Goal: Information Seeking & Learning: Learn about a topic

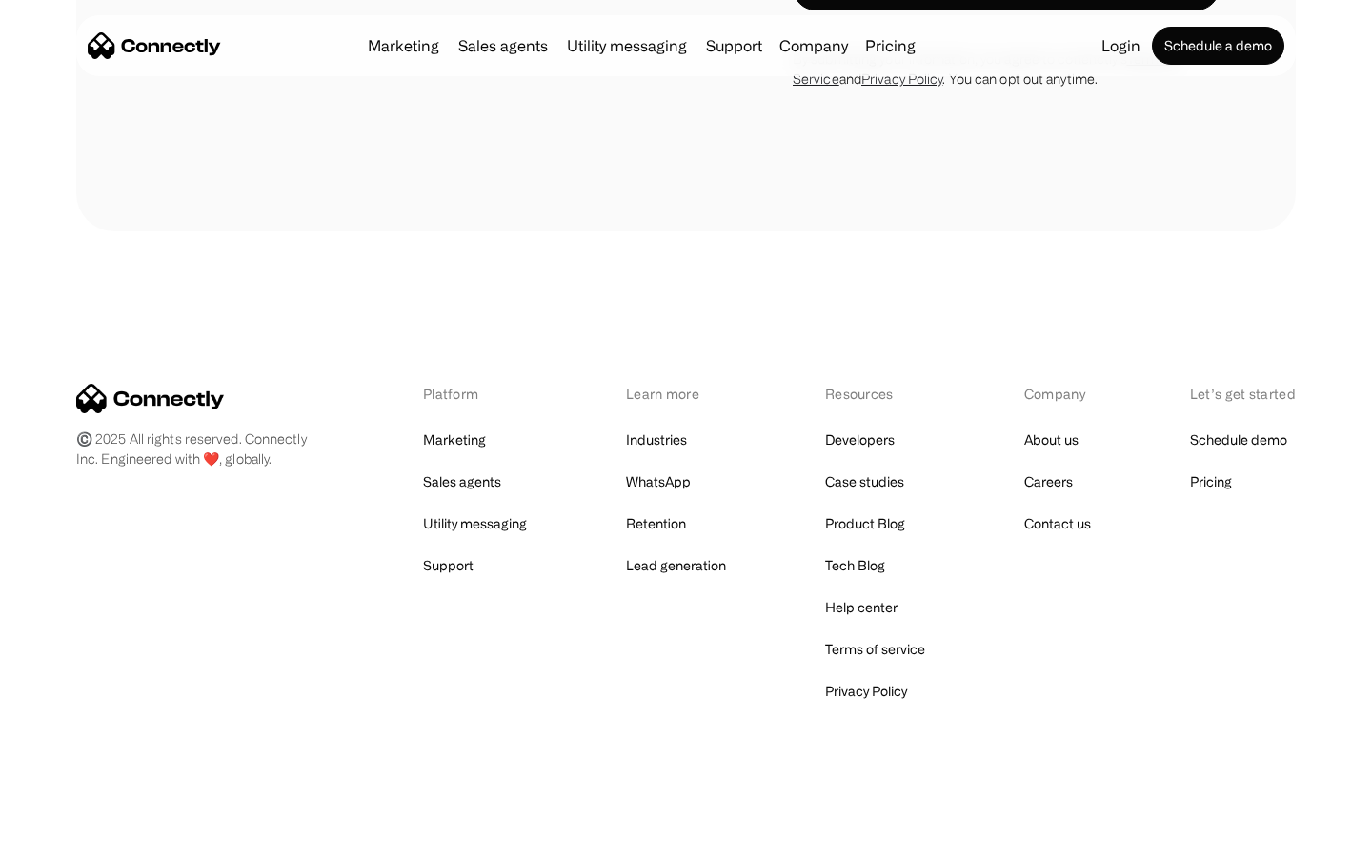
scroll to position [2022, 0]
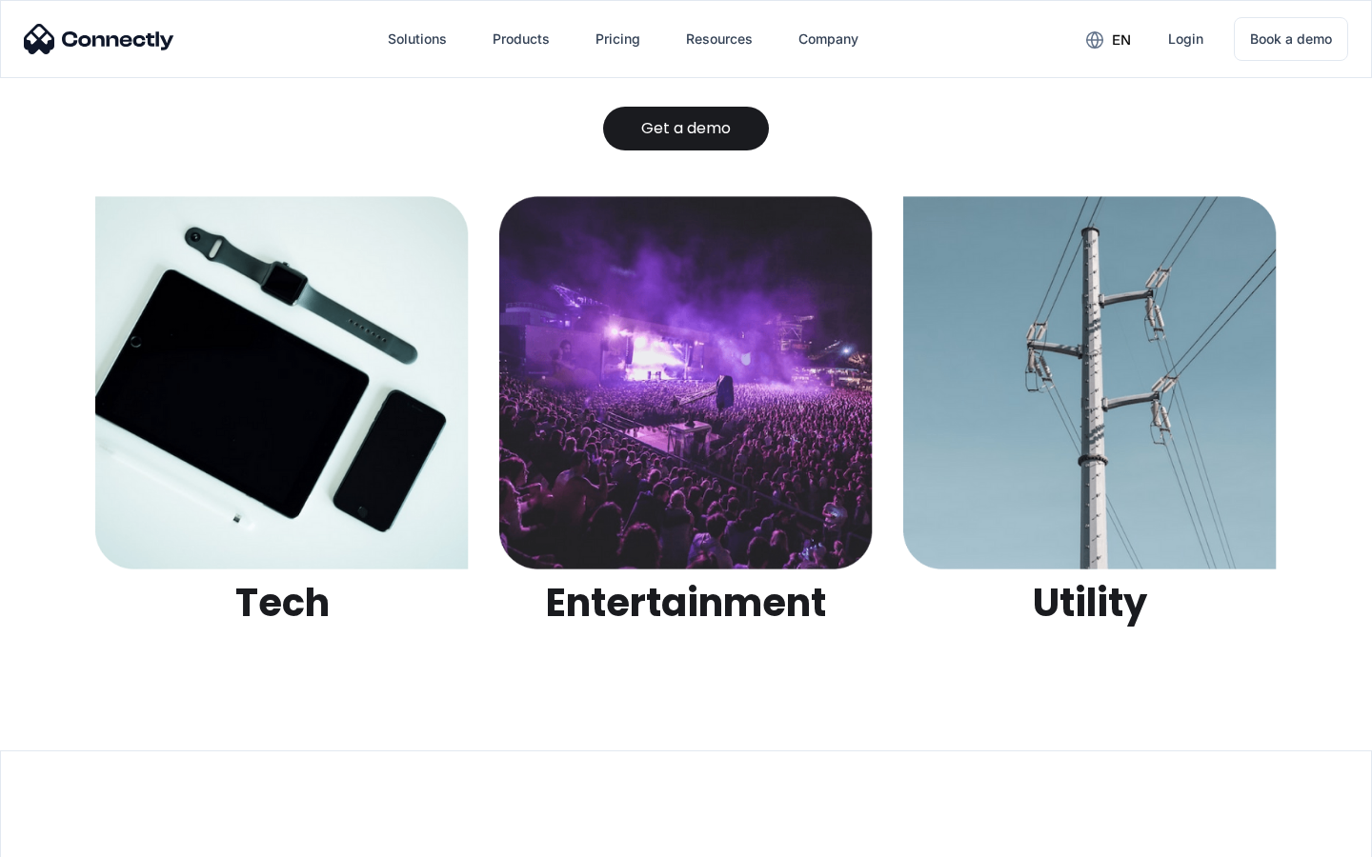
scroll to position [6009, 0]
